Goal: Task Accomplishment & Management: Manage account settings

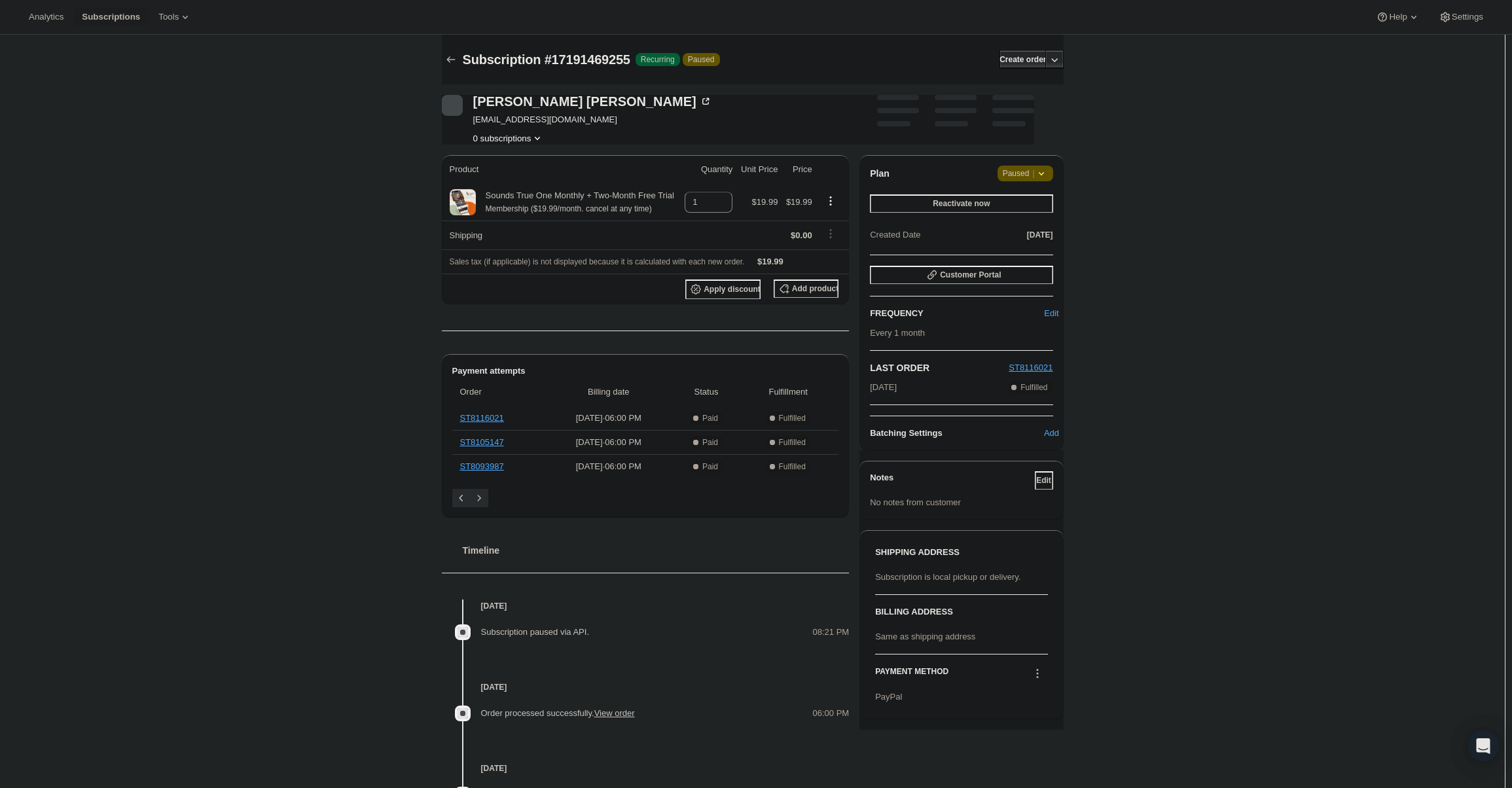
click at [1034, 174] on span "|" at bounding box center [1033, 174] width 2 height 10
click at [1040, 202] on span "Cancel subscription" at bounding box center [1030, 199] width 74 height 10
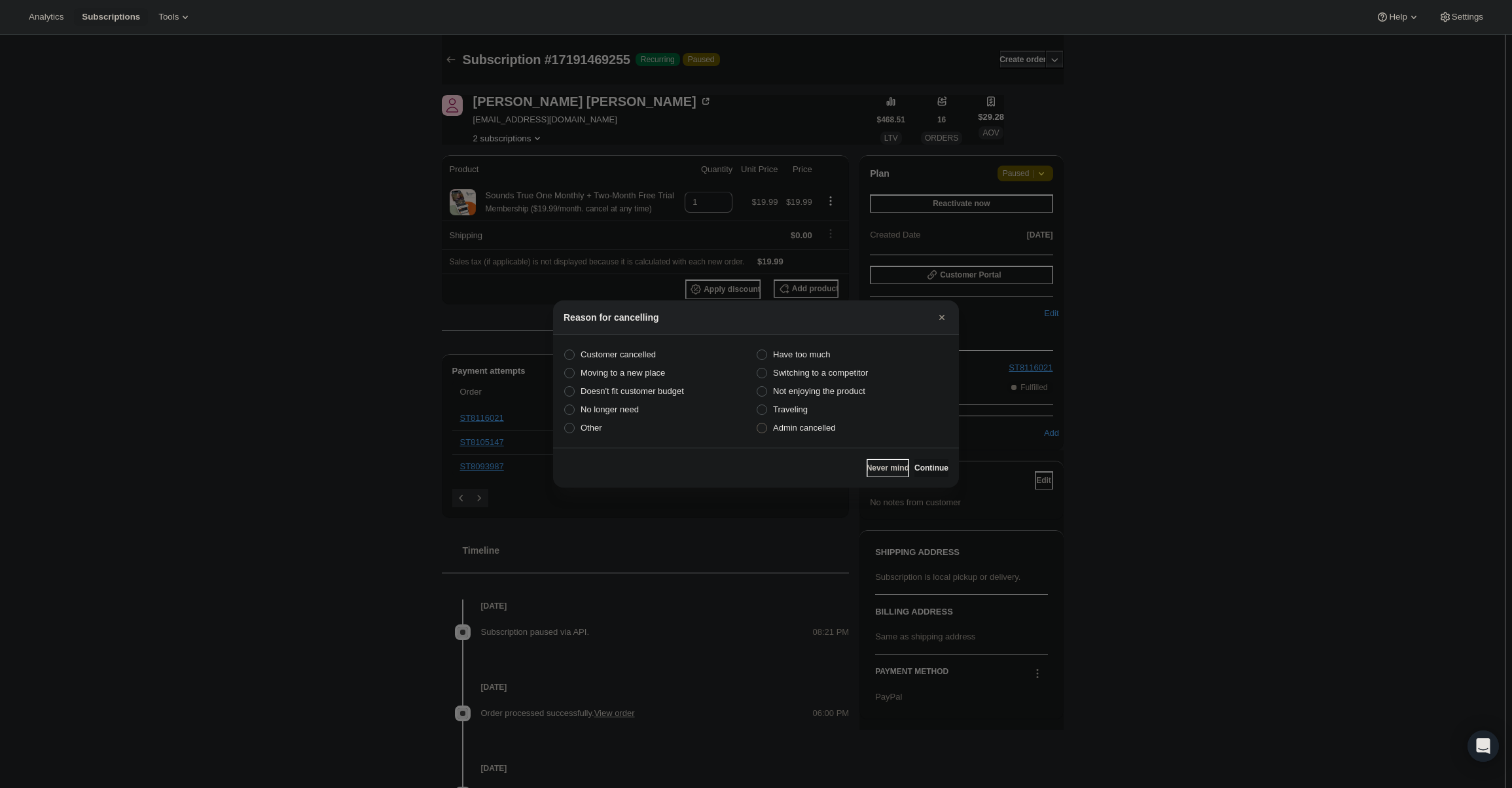
click at [836, 429] on label "Admin cancelled" at bounding box center [852, 427] width 192 height 19
click at [757, 424] on input "Admin cancelled" at bounding box center [756, 423] width 1 height 1
radio input "true"
click at [937, 462] on button "Continue" at bounding box center [932, 467] width 34 height 19
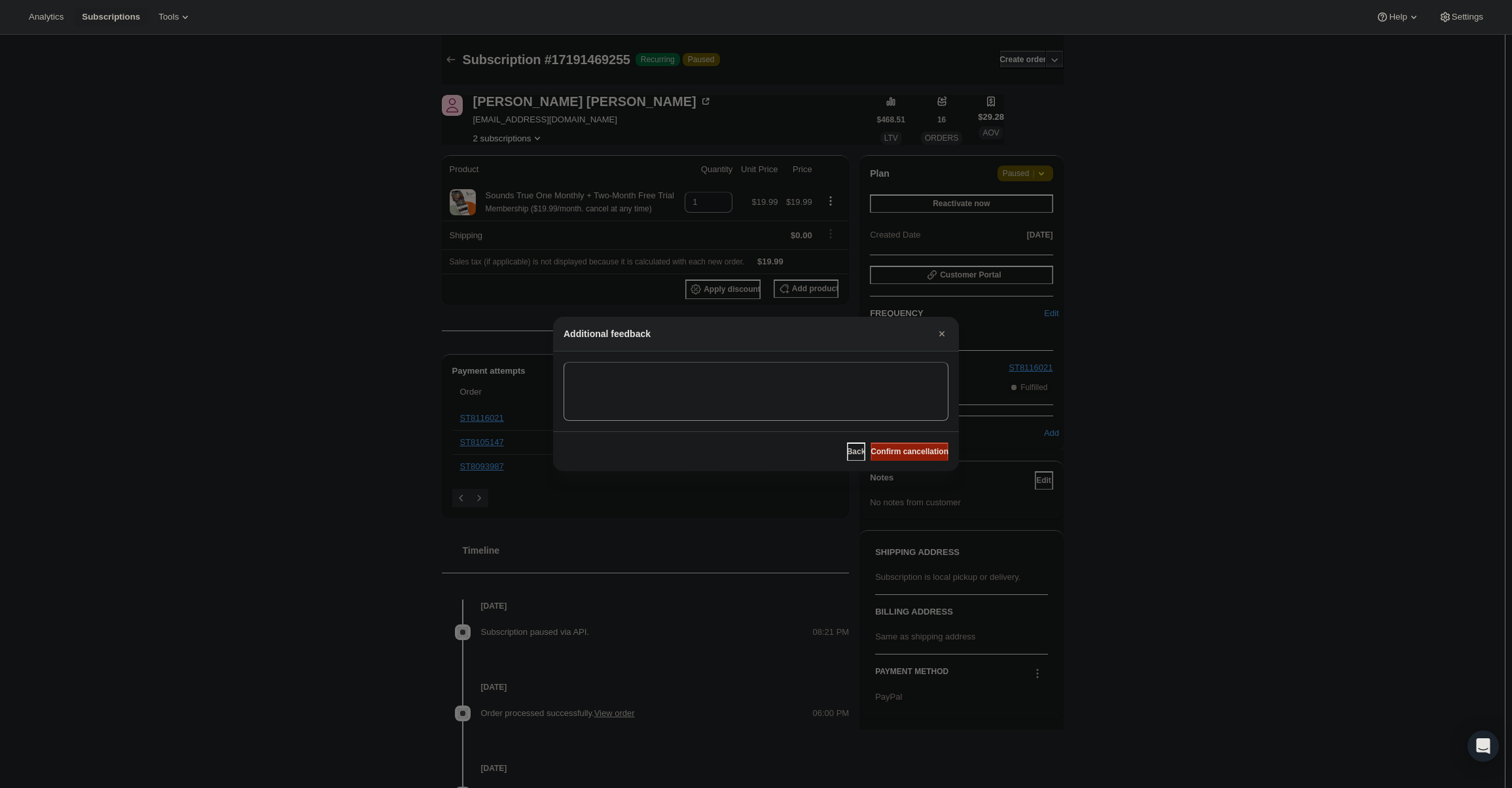
click at [927, 447] on span "Confirm cancellation" at bounding box center [909, 451] width 78 height 10
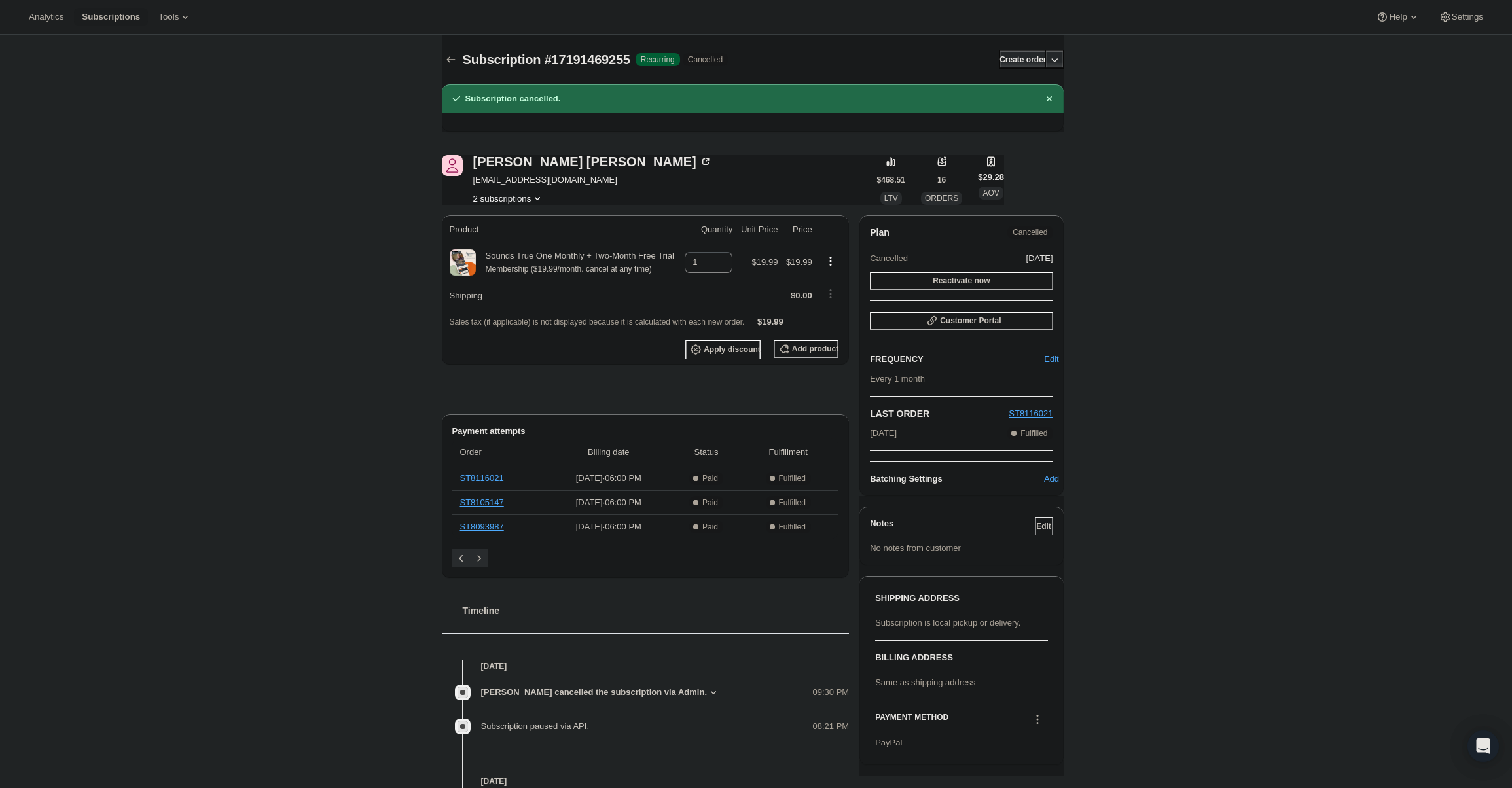
click at [1397, 147] on div "Subscription #17191469255. This page is ready Subscription #17191469255 Success…" at bounding box center [752, 586] width 1505 height 1103
